Goal: Information Seeking & Learning: Learn about a topic

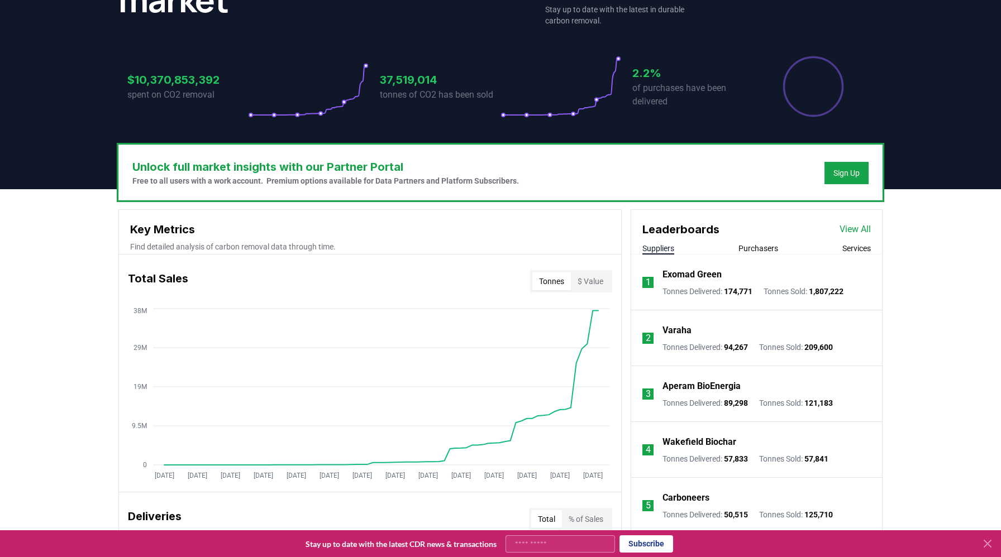
scroll to position [201, 0]
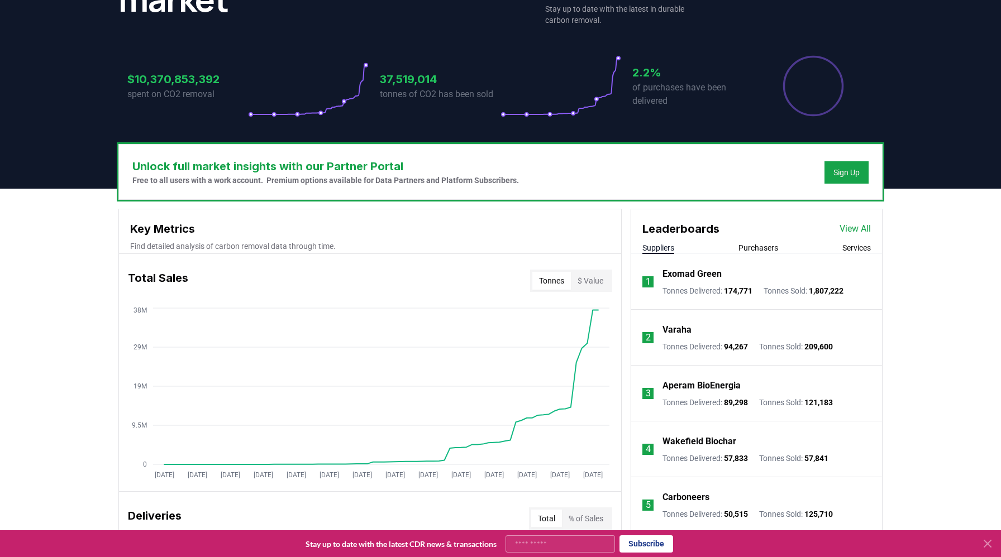
click at [761, 243] on button "Purchasers" at bounding box center [758, 247] width 40 height 11
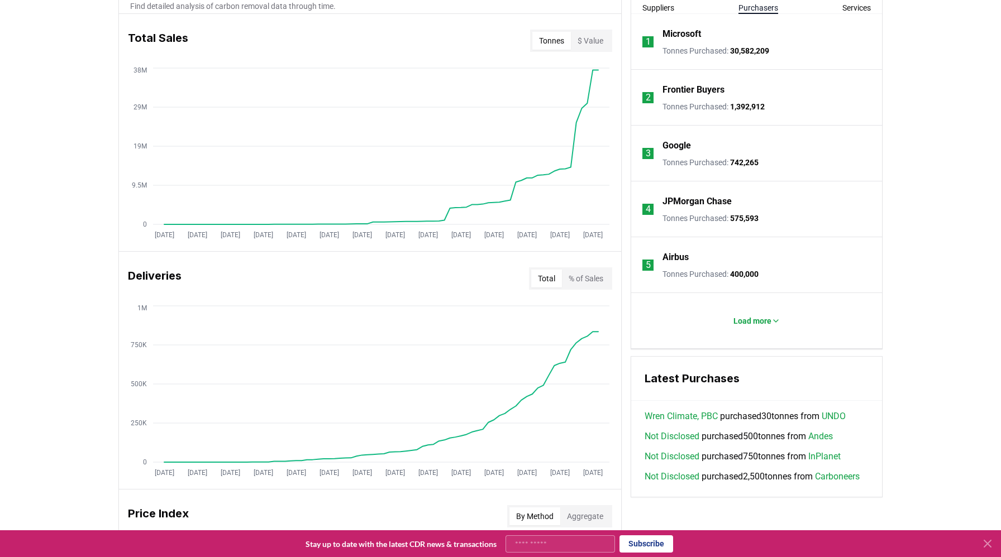
scroll to position [442, 0]
click at [760, 318] on p "Load more" at bounding box center [752, 320] width 38 height 11
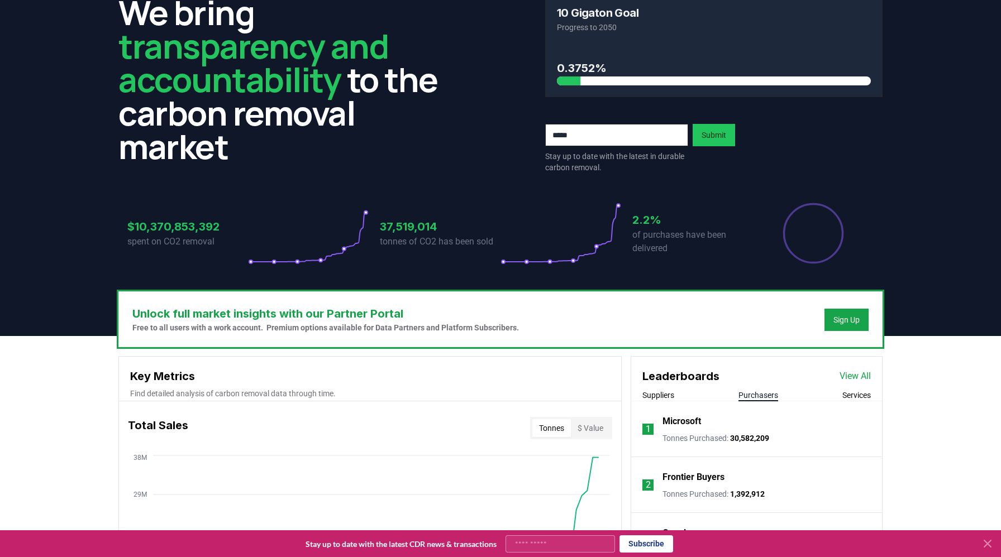
scroll to position [57, 0]
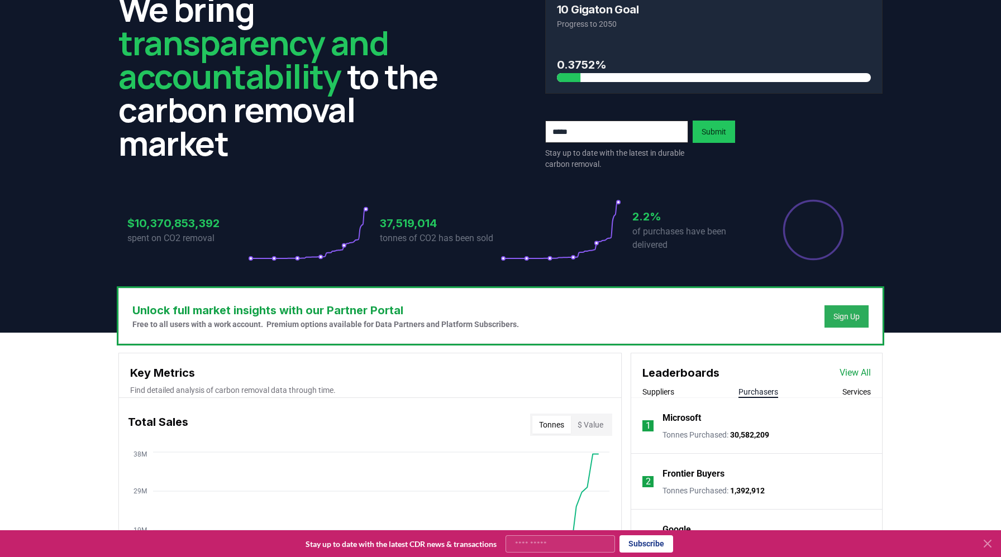
click at [827, 306] on button "Sign Up" at bounding box center [846, 317] width 44 height 22
click at [842, 314] on div "Sign Up" at bounding box center [846, 316] width 26 height 11
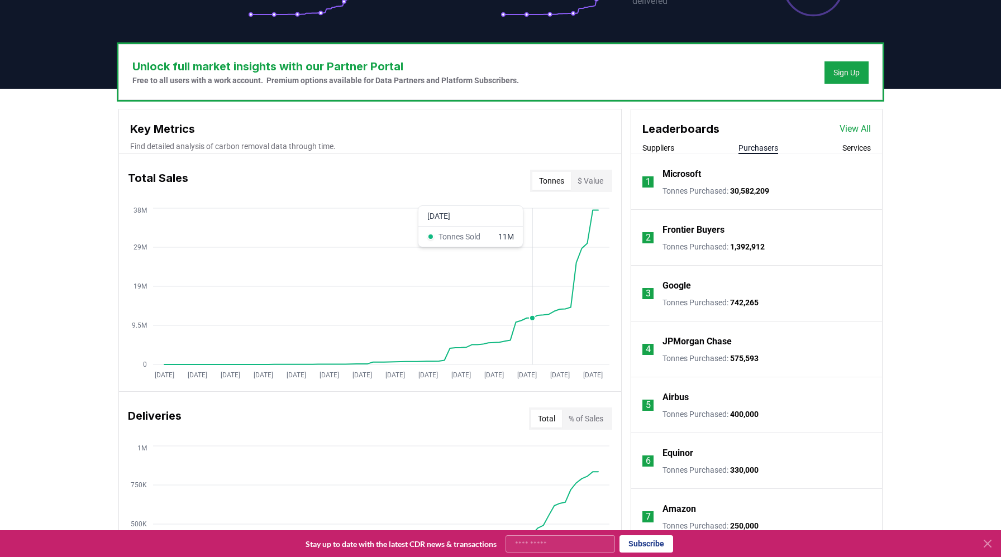
scroll to position [308, 0]
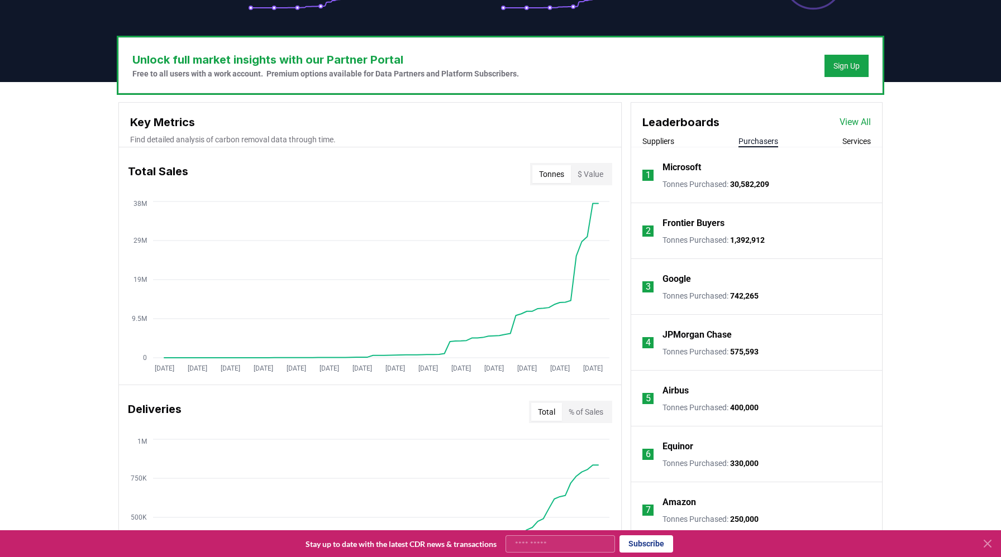
click at [579, 174] on button "$ Value" at bounding box center [590, 174] width 39 height 18
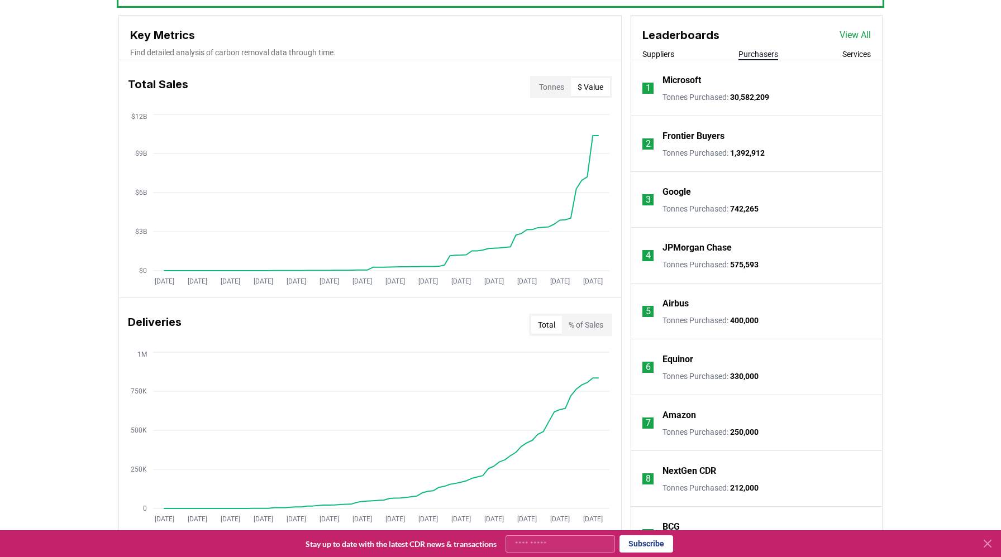
scroll to position [360, 0]
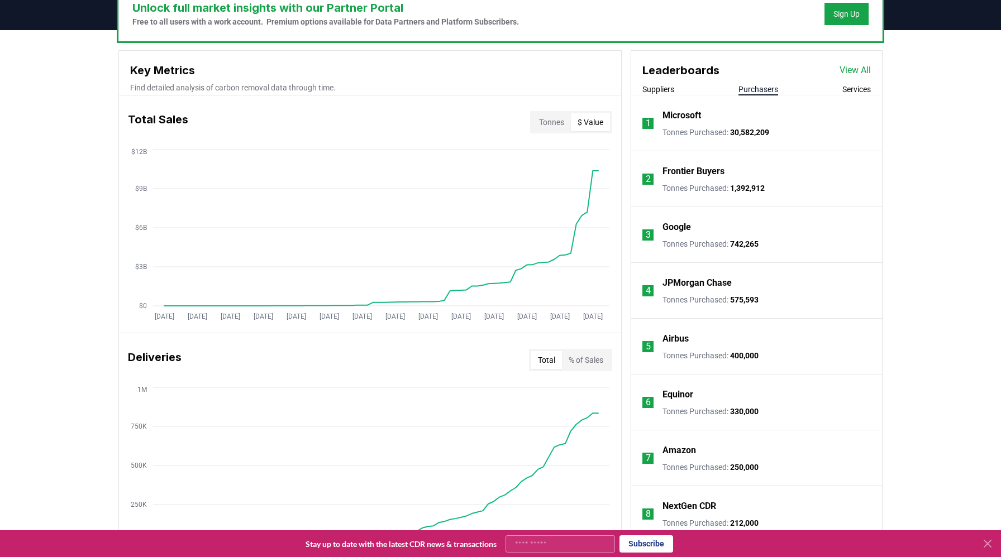
click at [842, 83] on div "Leaderboards View All Suppliers Purchasers Services" at bounding box center [756, 73] width 251 height 45
click at [849, 87] on button "Services" at bounding box center [856, 89] width 28 height 11
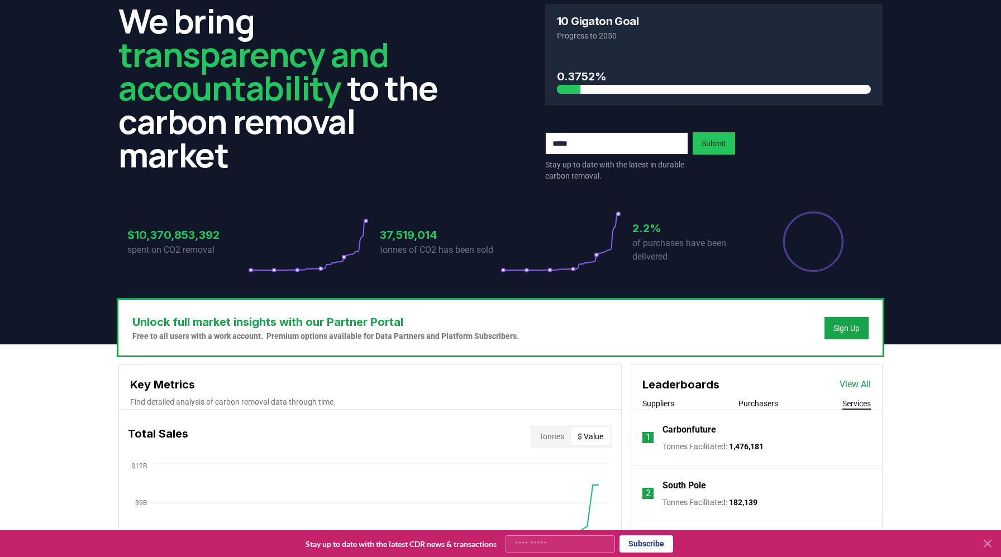
scroll to position [0, 0]
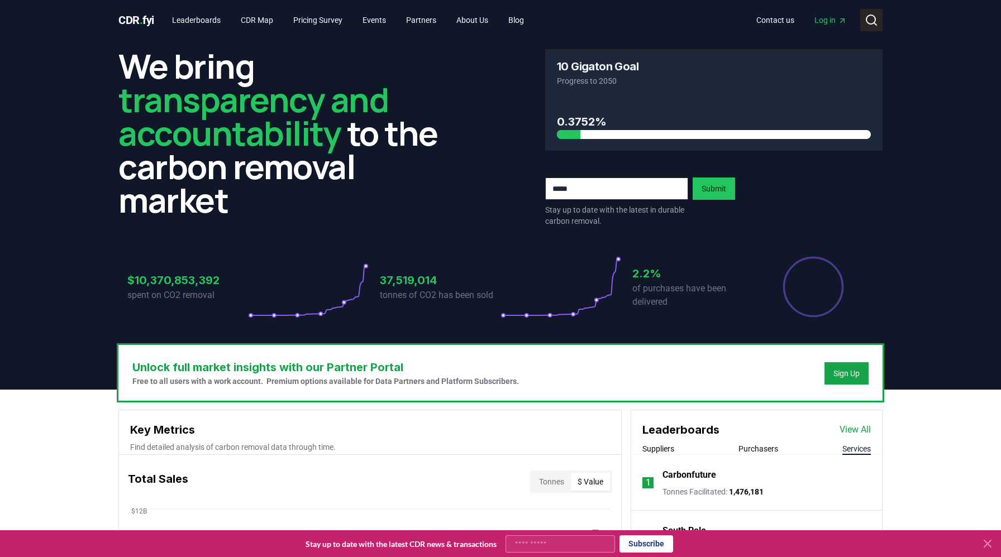
click at [874, 13] on button "Search" at bounding box center [871, 20] width 22 height 22
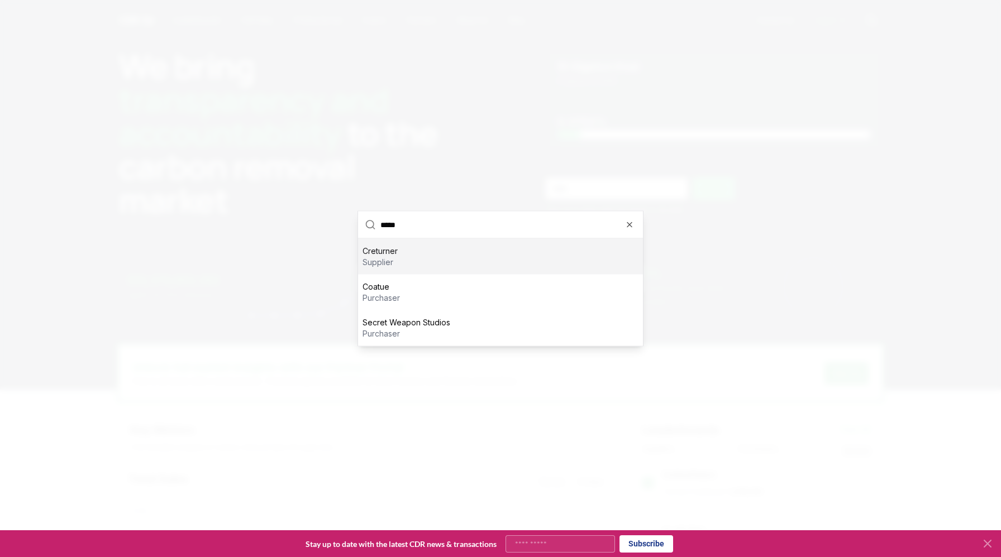
type input "*****"
click at [469, 250] on div "[PERSON_NAME] supplier" at bounding box center [500, 257] width 285 height 36
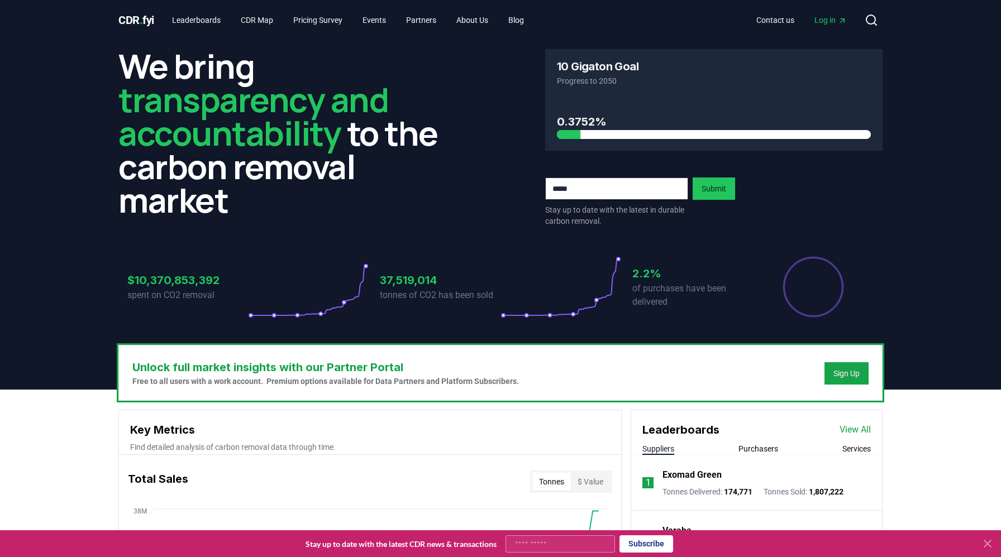
scroll to position [13, 0]
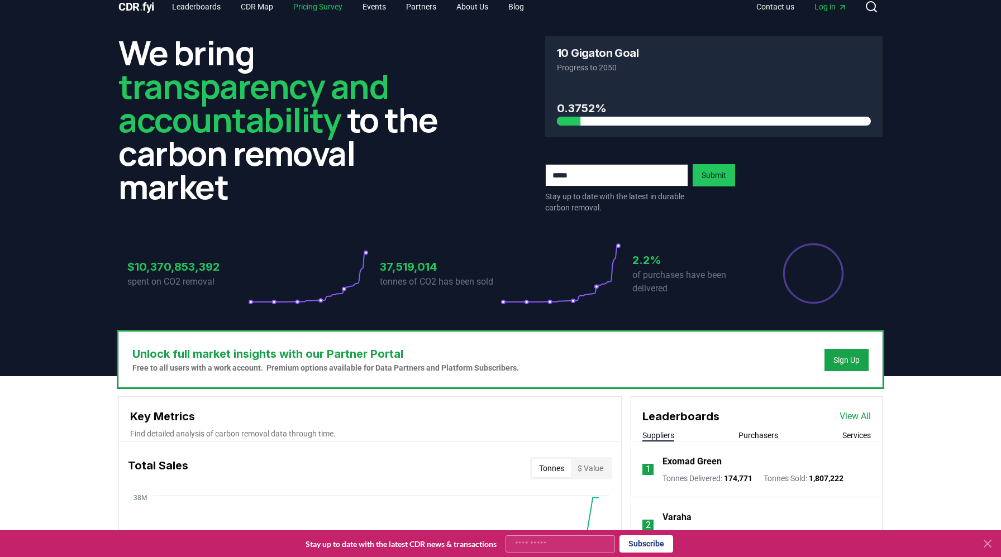
click at [330, 12] on link "Pricing Survey" at bounding box center [317, 7] width 67 height 20
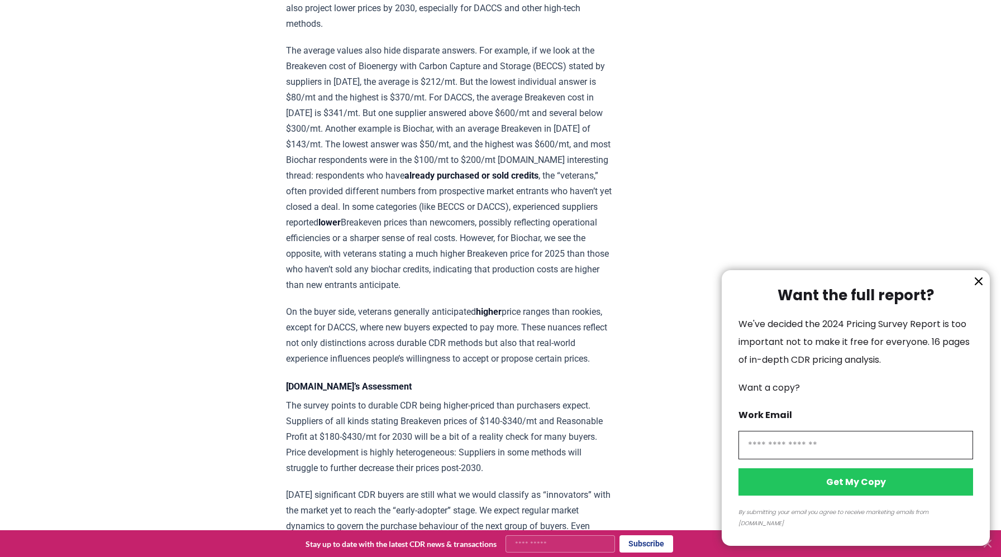
scroll to position [1285, 0]
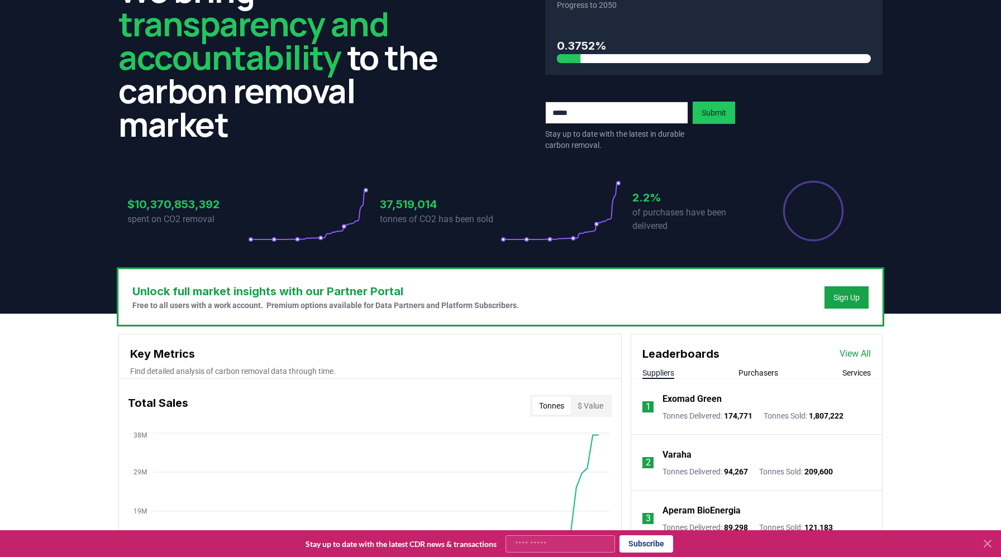
scroll to position [77, 0]
